Goal: Transaction & Acquisition: Obtain resource

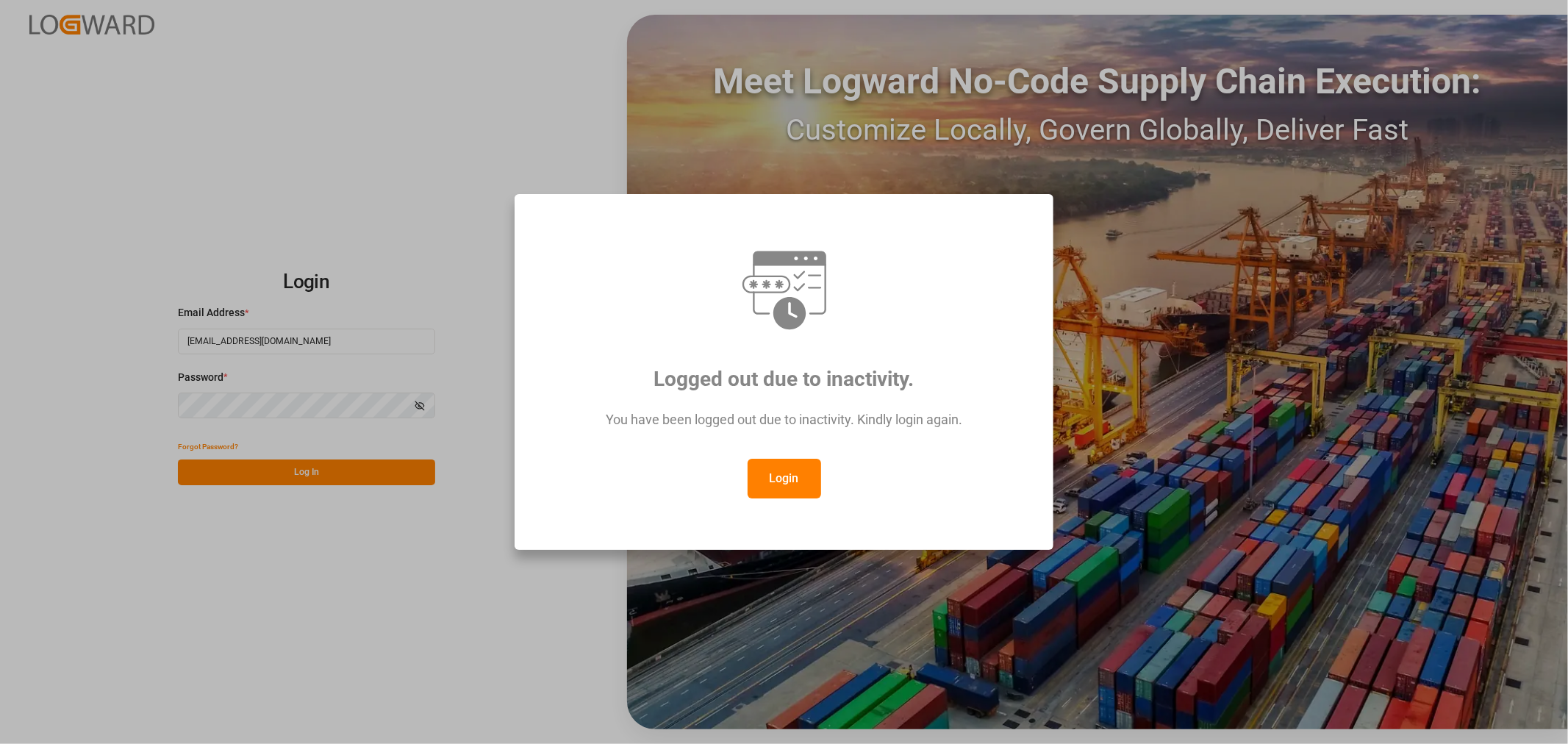
click at [777, 474] on button "Login" at bounding box center [784, 479] width 74 height 40
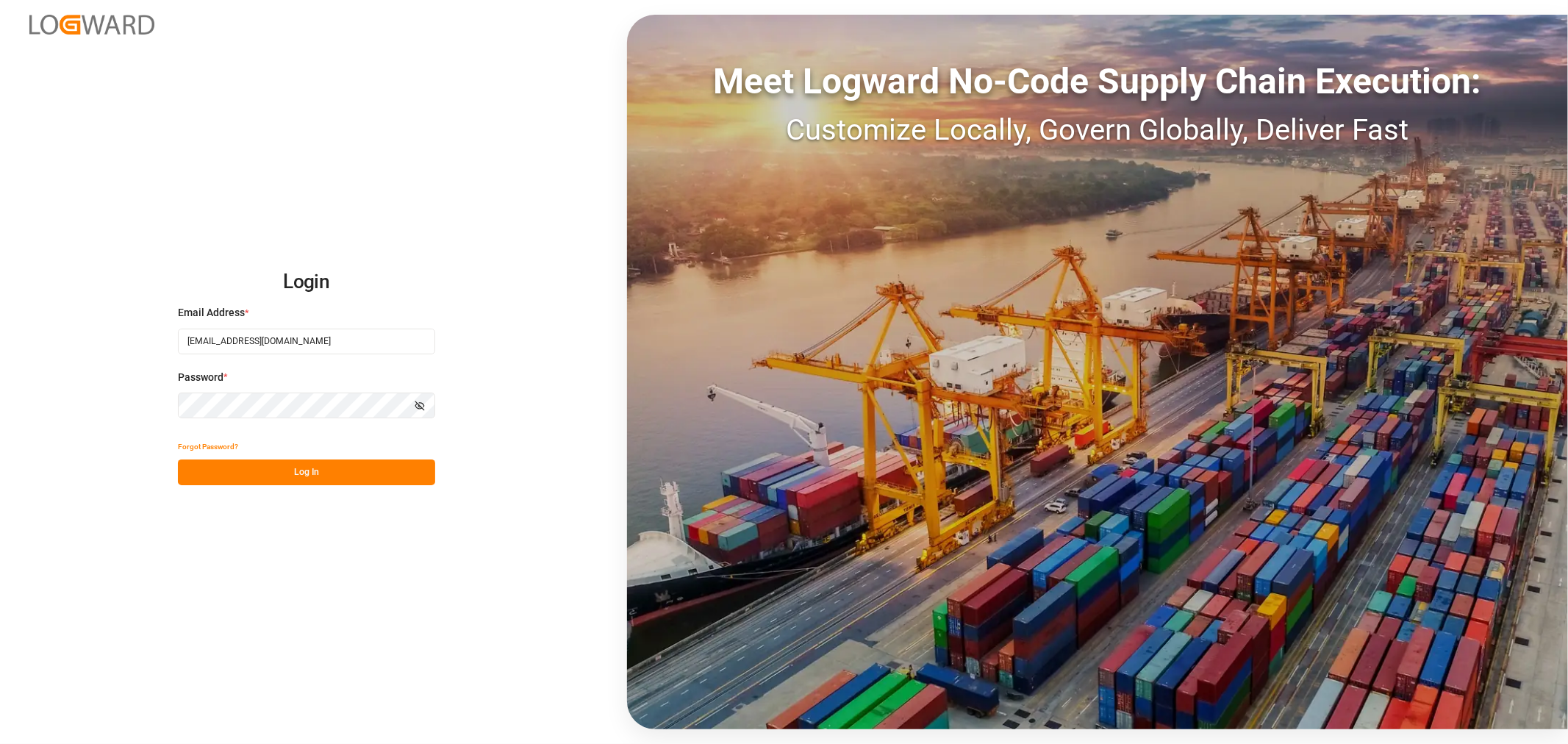
click at [326, 476] on button "Log In" at bounding box center [306, 472] width 257 height 25
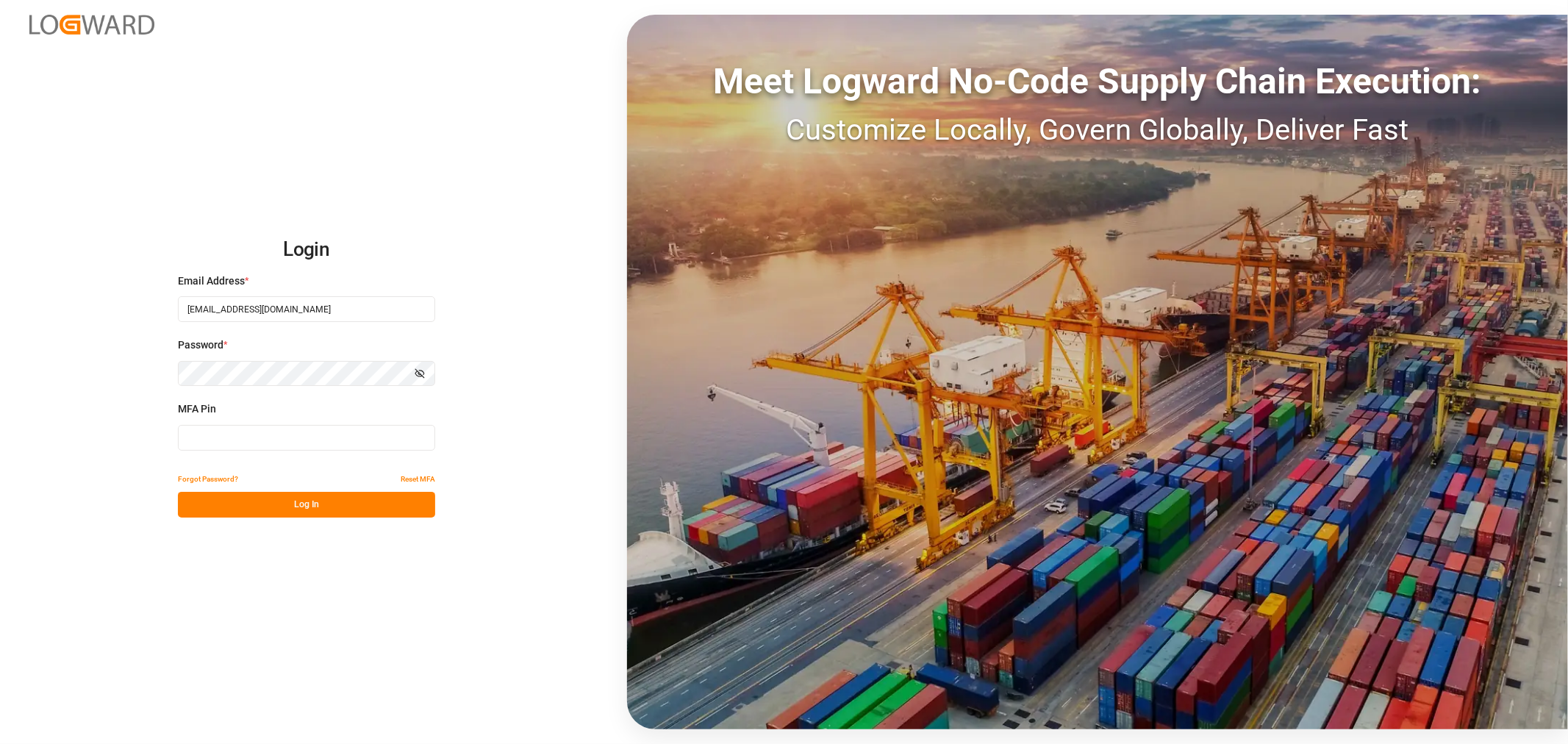
click at [264, 437] on input at bounding box center [306, 438] width 257 height 25
type input "053278"
click at [273, 511] on button "Log In" at bounding box center [306, 504] width 257 height 25
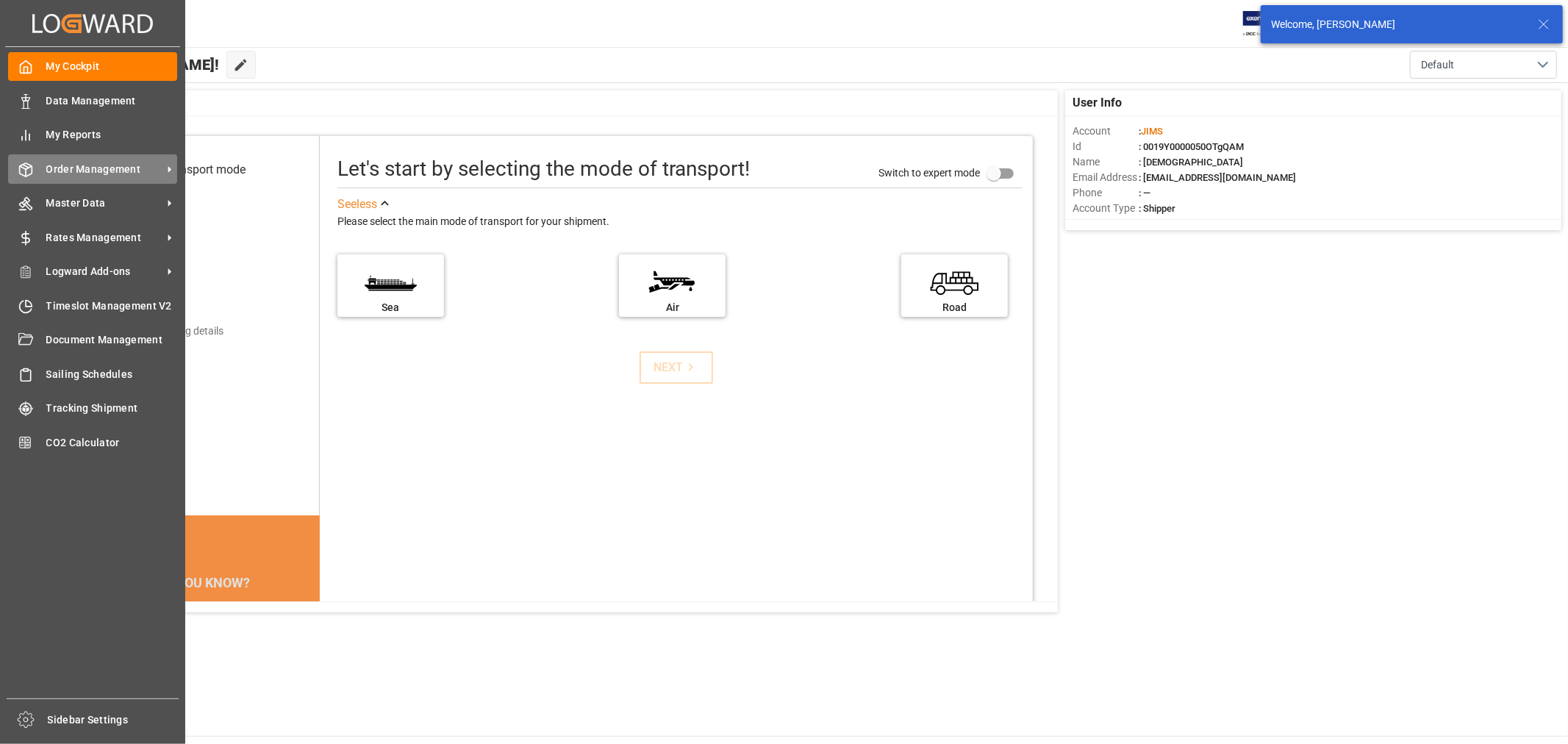
click at [79, 170] on span "Order Management" at bounding box center [104, 169] width 116 height 15
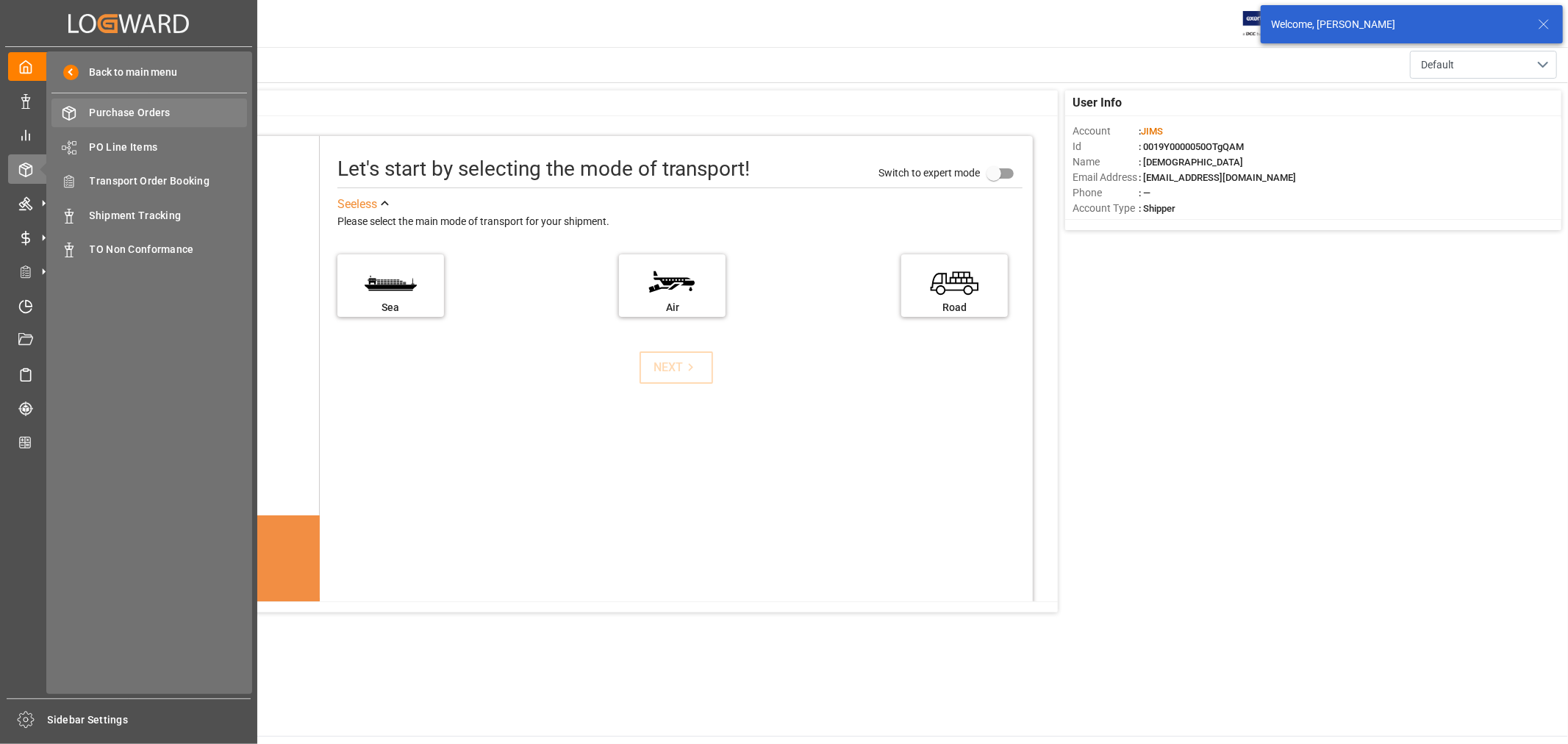
click at [112, 111] on span "Purchase Orders" at bounding box center [168, 112] width 158 height 15
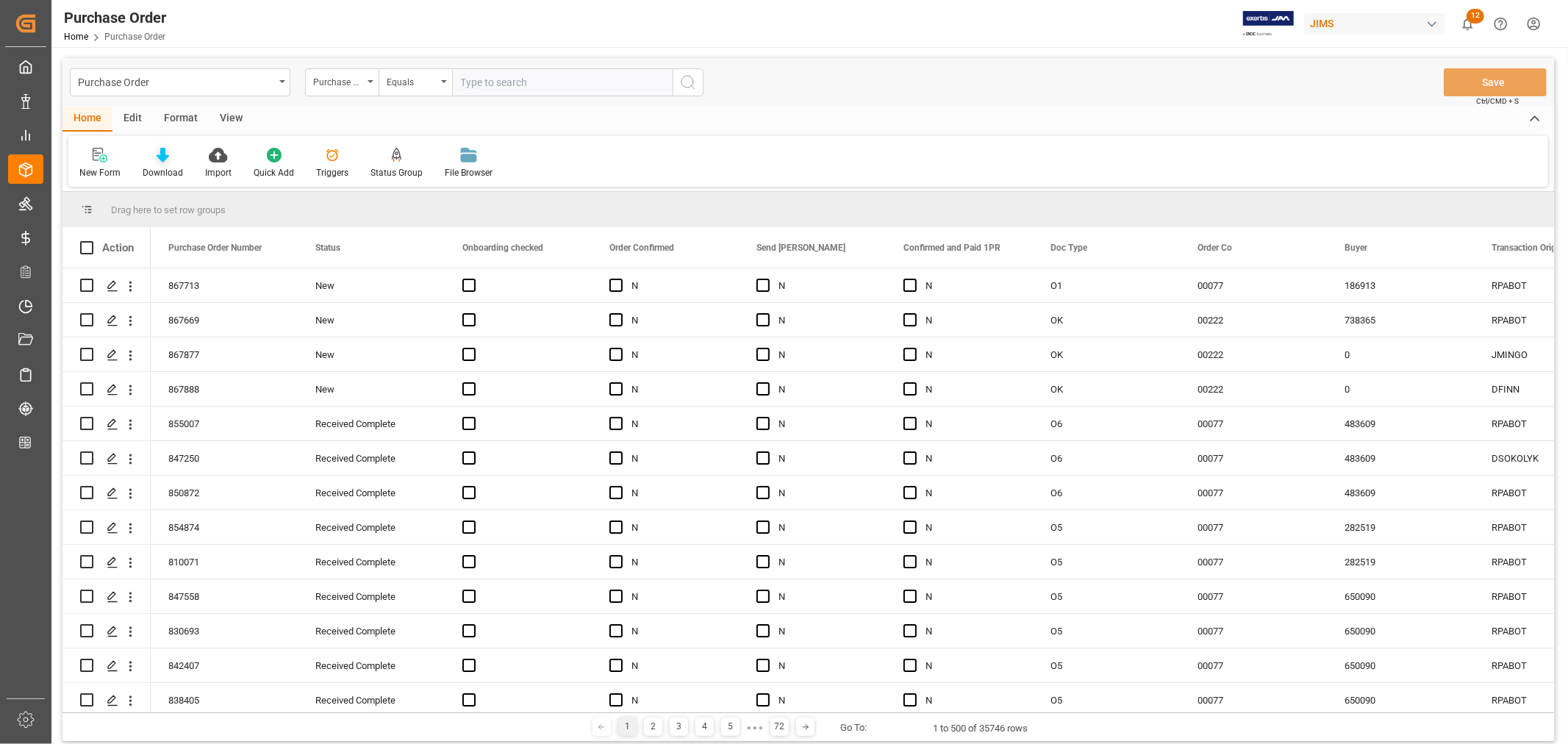
click at [156, 156] on icon at bounding box center [163, 155] width 13 height 15
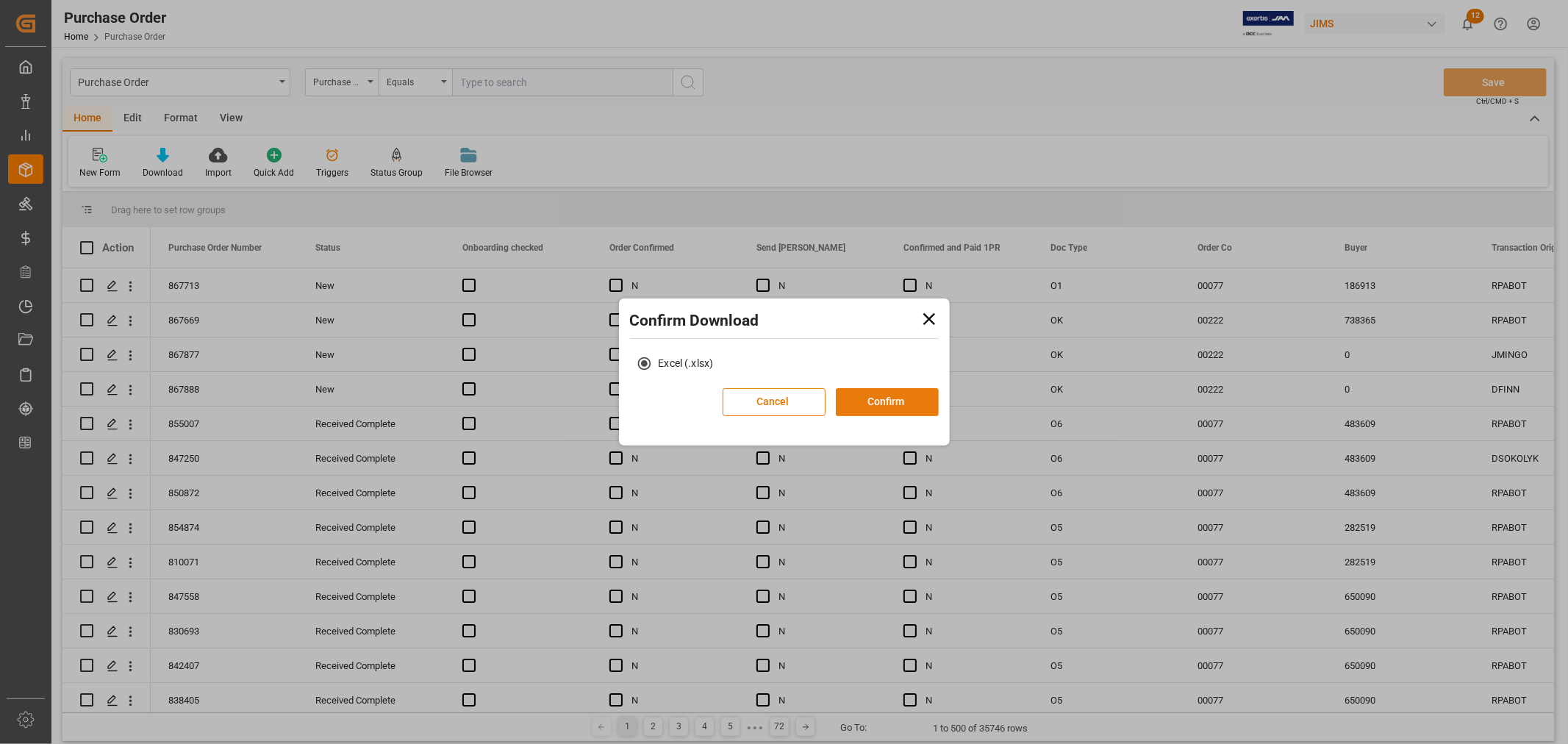
click at [861, 407] on button "Confirm" at bounding box center [888, 402] width 103 height 28
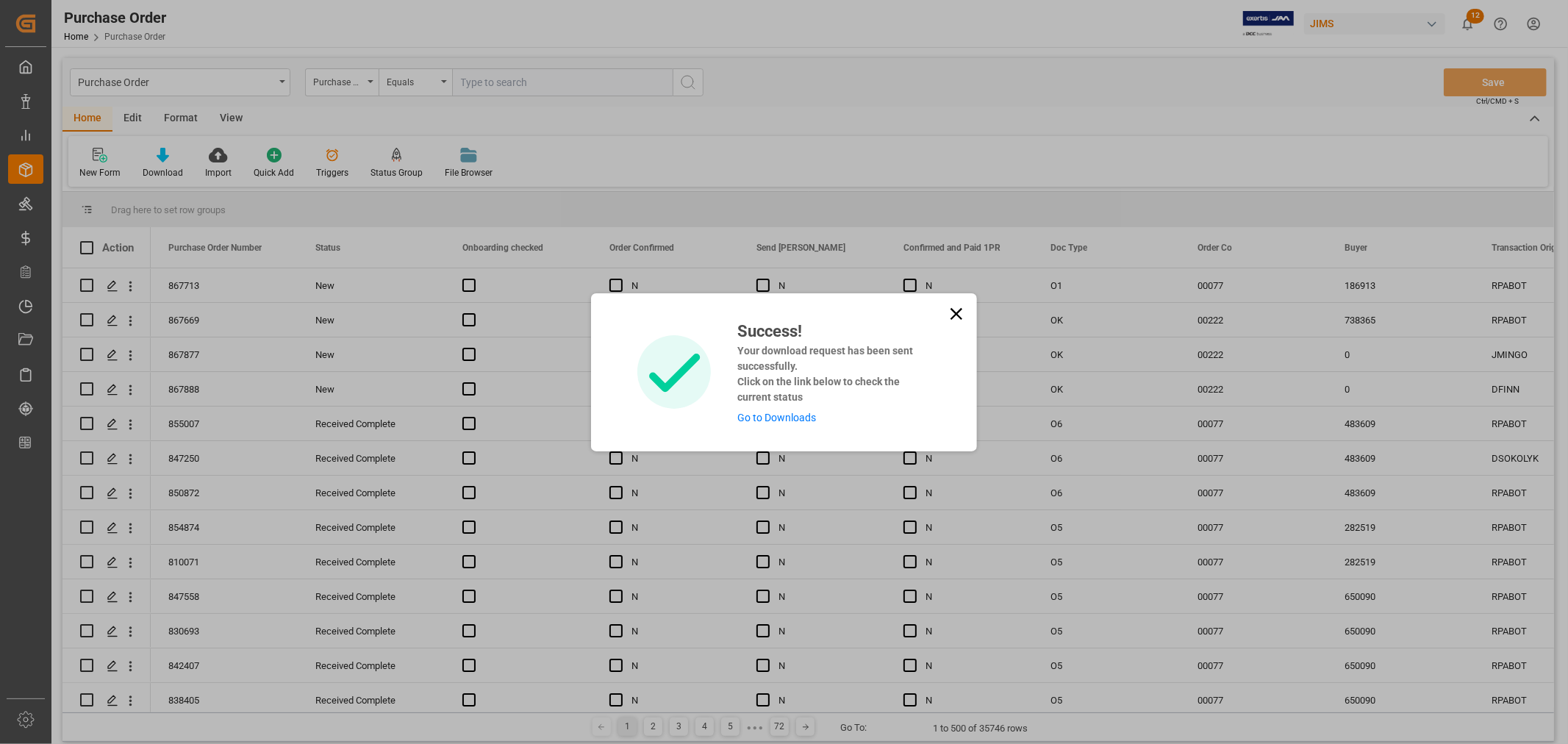
click at [785, 416] on link "Go to Downloads" at bounding box center [776, 418] width 79 height 12
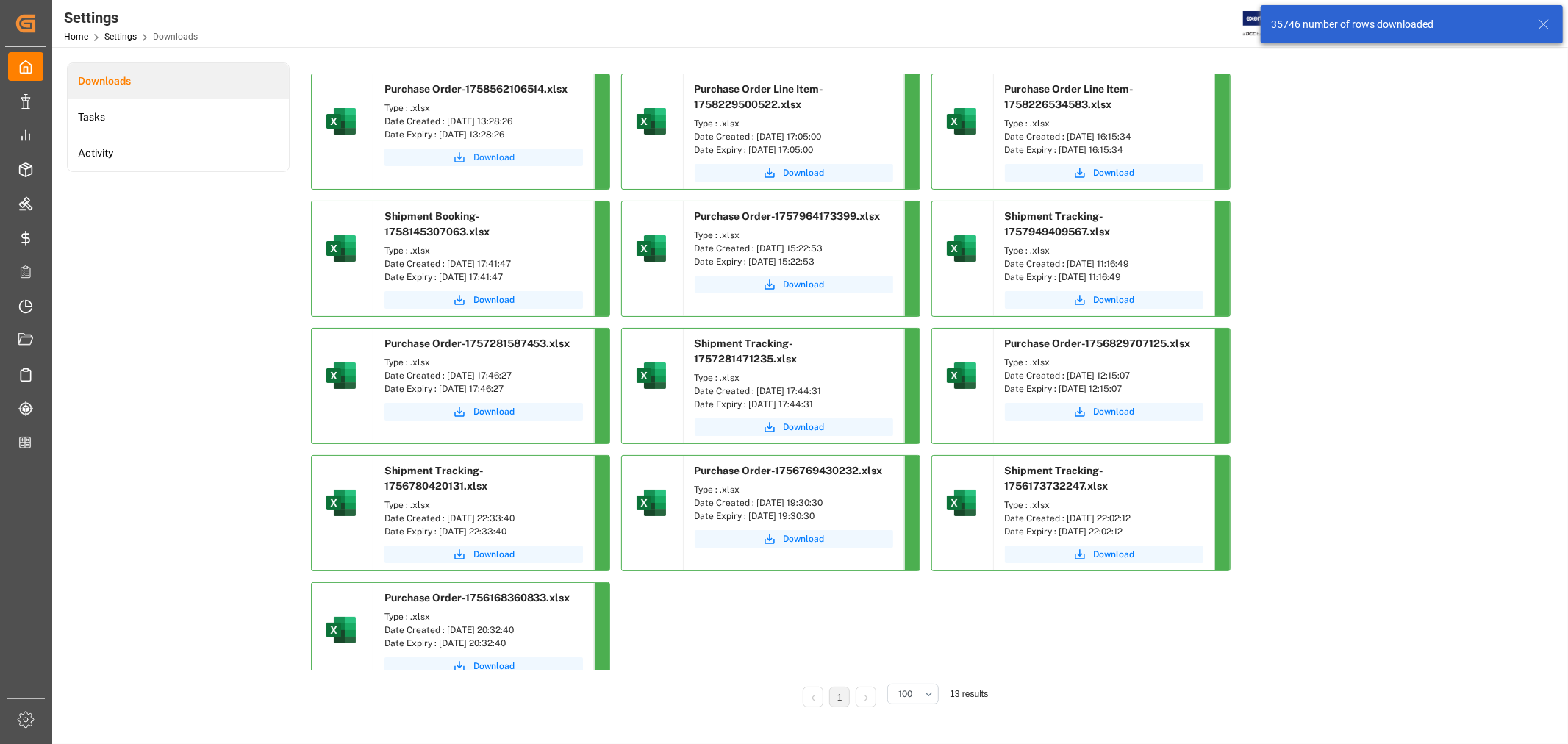
click at [486, 156] on span "Download" at bounding box center [494, 157] width 41 height 13
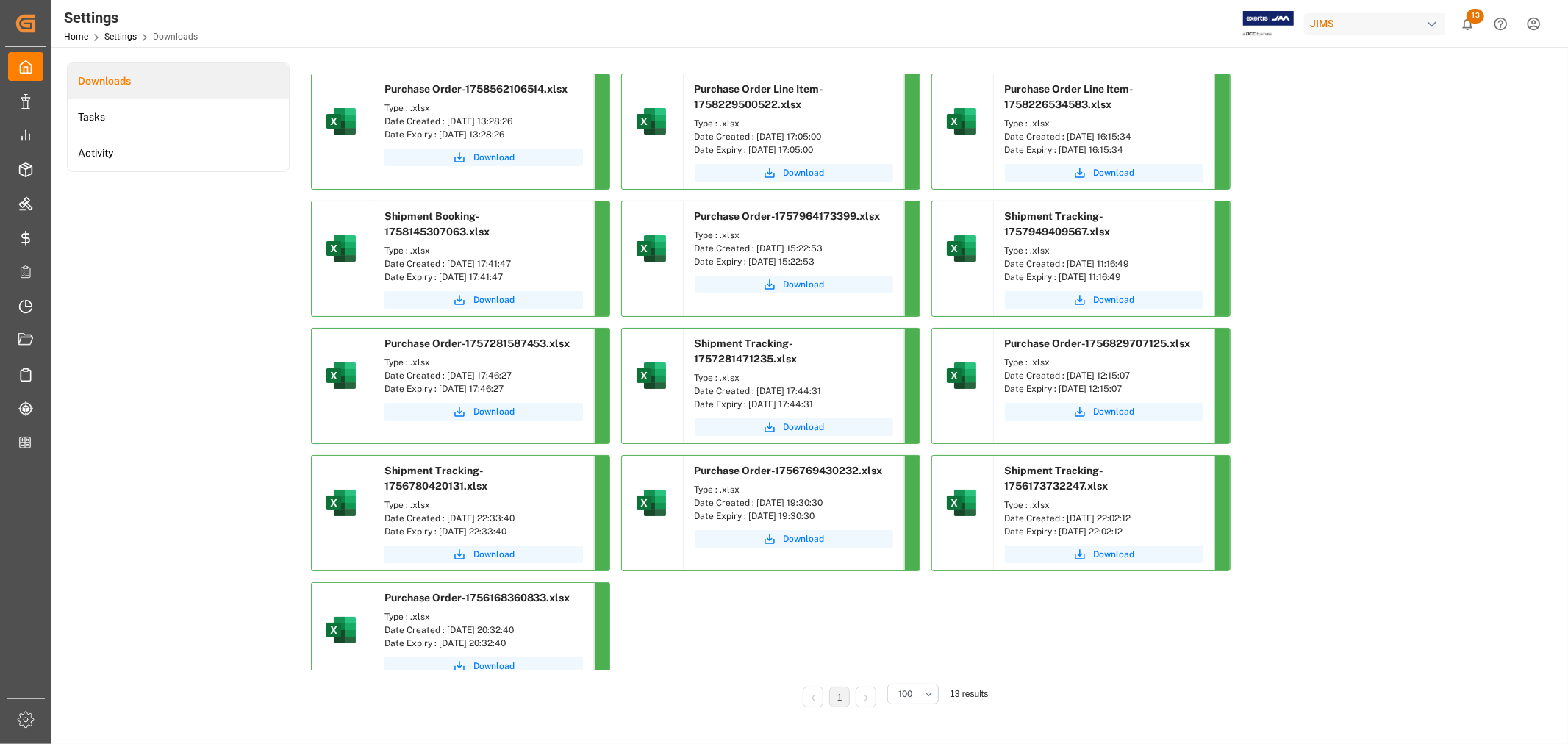
click at [1349, 412] on div "Purchase Order-1758562106514.xlsx Type : .xlsx Date Created : [DATE] 13:28:26 D…" at bounding box center [893, 384] width 1165 height 620
click at [481, 158] on span "Download" at bounding box center [494, 157] width 41 height 13
